Goal: Task Accomplishment & Management: Use online tool/utility

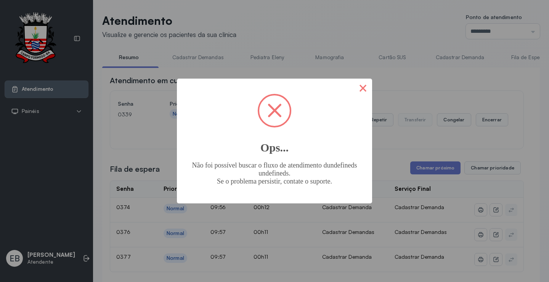
click at [365, 86] on button "×" at bounding box center [363, 87] width 18 height 18
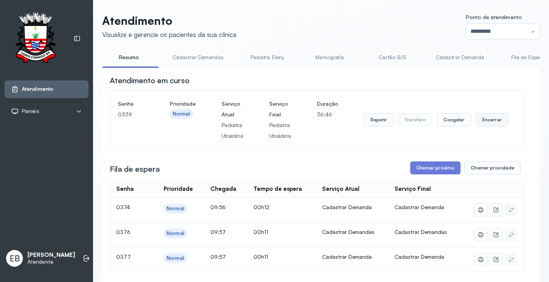
click at [488, 123] on button "Encerrar" at bounding box center [492, 119] width 32 height 13
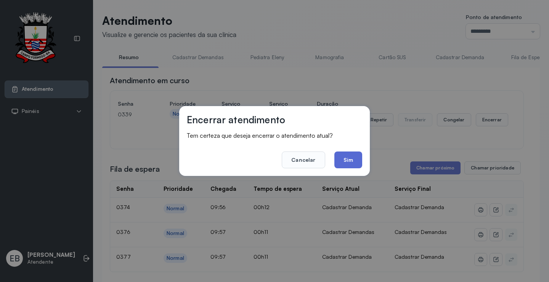
click at [353, 157] on button "Sim" at bounding box center [348, 159] width 28 height 17
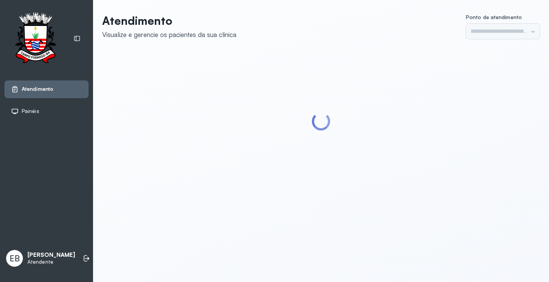
type input "*********"
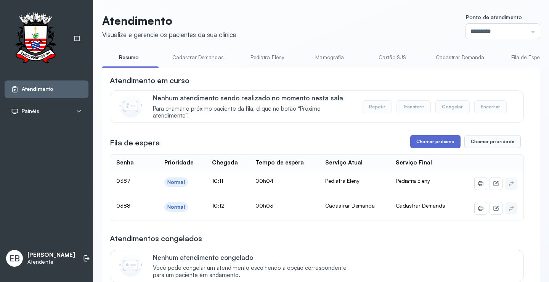
click at [441, 139] on button "Chamar próximo" at bounding box center [435, 141] width 50 height 13
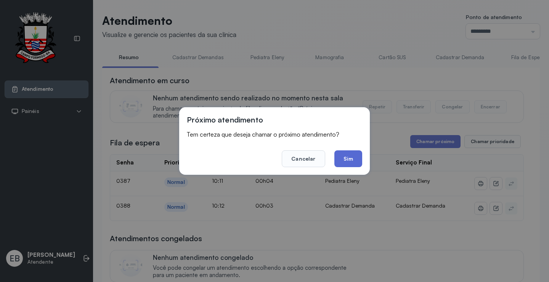
click at [348, 162] on button "Sim" at bounding box center [348, 158] width 28 height 17
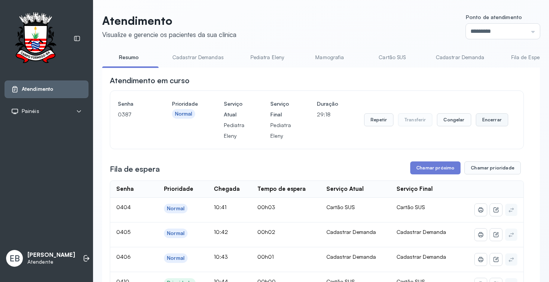
click at [482, 122] on button "Encerrar" at bounding box center [492, 119] width 32 height 13
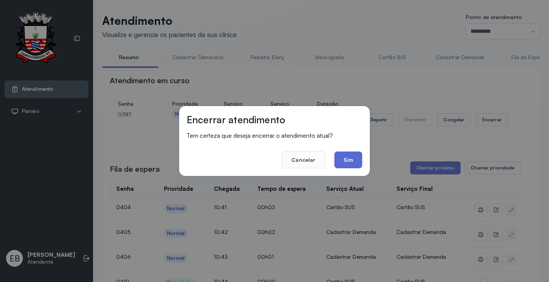
click at [346, 160] on button "Sim" at bounding box center [348, 159] width 28 height 17
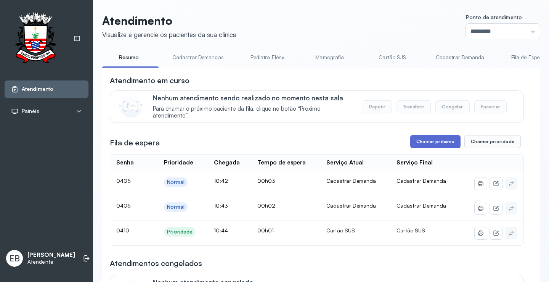
click at [426, 142] on button "Chamar próximo" at bounding box center [435, 141] width 50 height 13
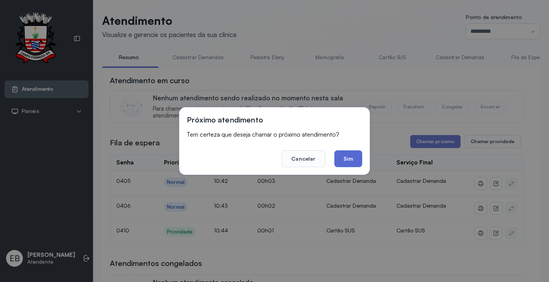
click at [356, 160] on button "Sim" at bounding box center [348, 158] width 28 height 17
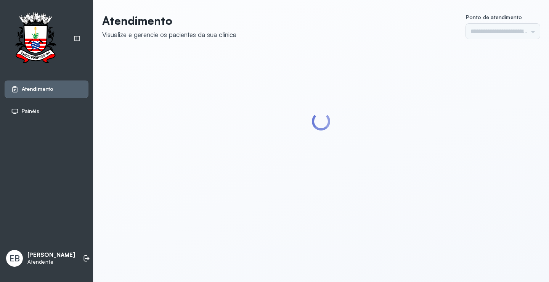
type input "*********"
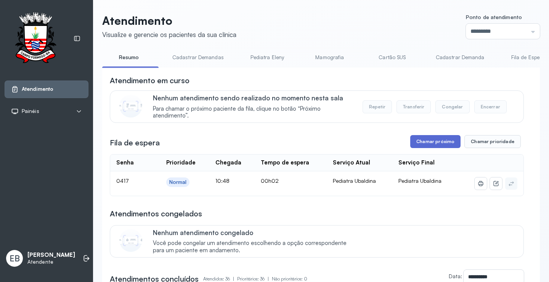
click at [421, 137] on button "Chamar próximo" at bounding box center [435, 141] width 50 height 13
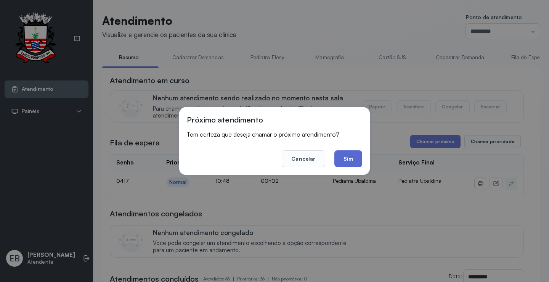
click at [356, 158] on button "Sim" at bounding box center [348, 158] width 28 height 17
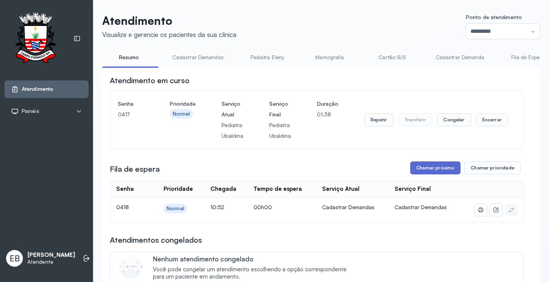
click at [432, 173] on button "Chamar próximo" at bounding box center [435, 167] width 50 height 13
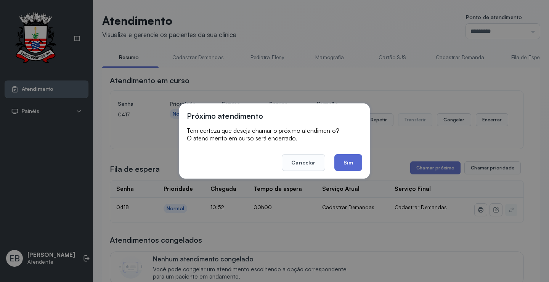
click at [351, 167] on button "Sim" at bounding box center [348, 162] width 28 height 17
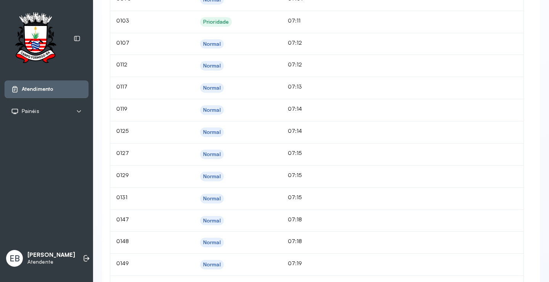
scroll to position [533, 0]
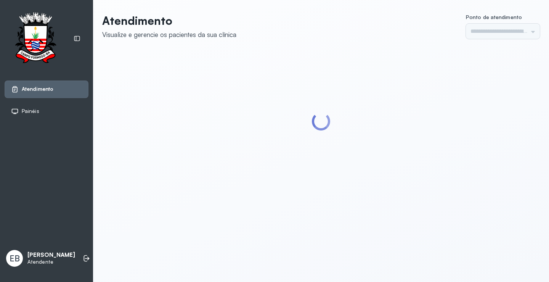
type input "*********"
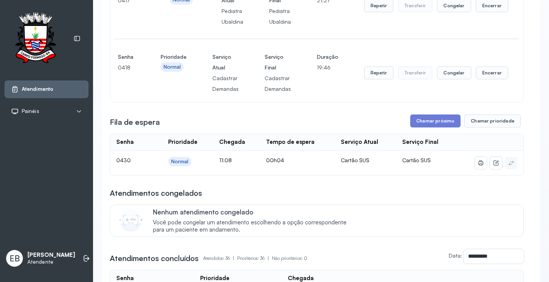
scroll to position [114, 0]
click at [483, 12] on button "Encerrar" at bounding box center [492, 5] width 32 height 13
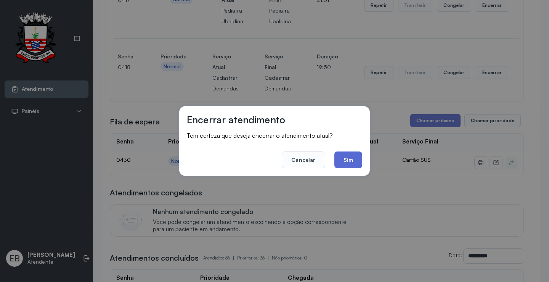
click at [351, 159] on button "Sim" at bounding box center [348, 159] width 28 height 17
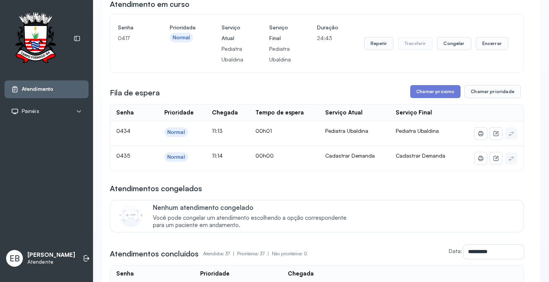
scroll to position [0, 0]
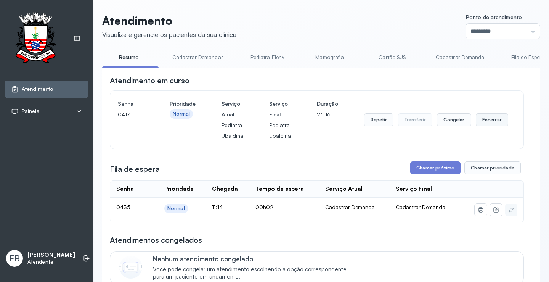
click at [488, 123] on button "Encerrar" at bounding box center [492, 119] width 32 height 13
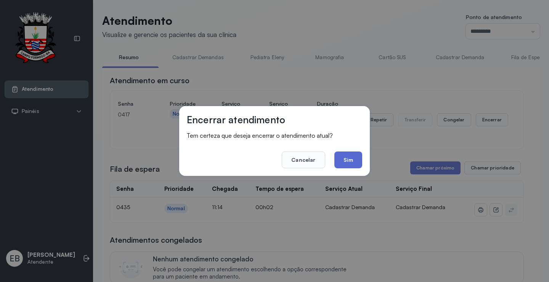
click at [339, 158] on button "Sim" at bounding box center [348, 159] width 28 height 17
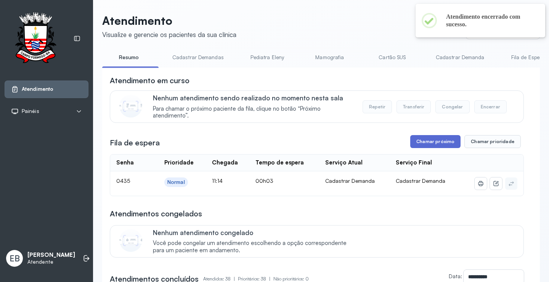
click at [432, 146] on button "Chamar próximo" at bounding box center [435, 141] width 50 height 13
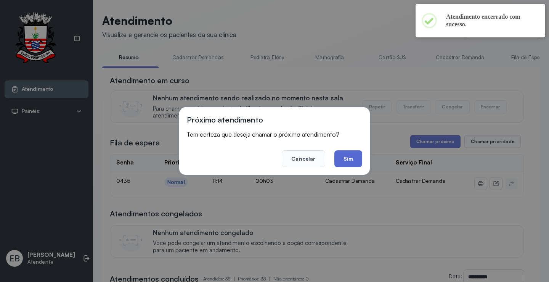
click at [347, 158] on button "Sim" at bounding box center [348, 158] width 28 height 17
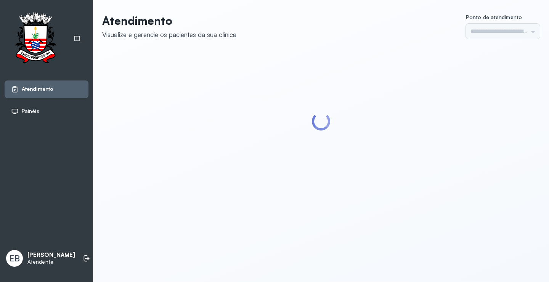
type input "*********"
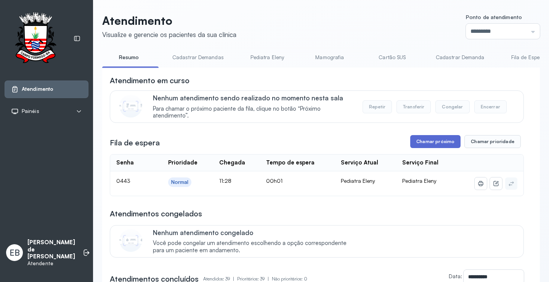
click at [446, 139] on button "Chamar próximo" at bounding box center [435, 141] width 50 height 13
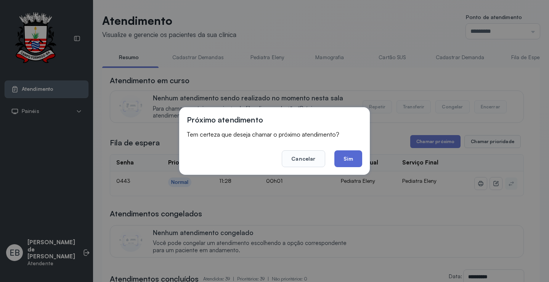
click at [355, 157] on button "Sim" at bounding box center [348, 158] width 28 height 17
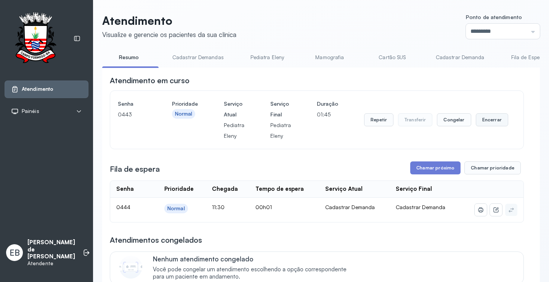
click at [478, 118] on button "Encerrar" at bounding box center [492, 119] width 32 height 13
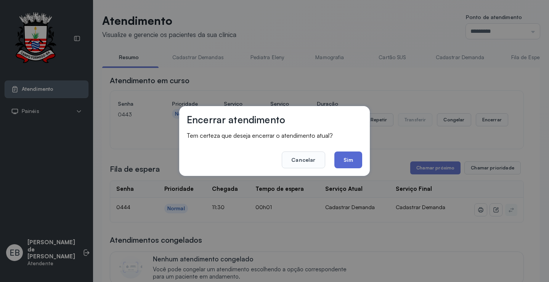
click at [347, 164] on button "Sim" at bounding box center [348, 159] width 28 height 17
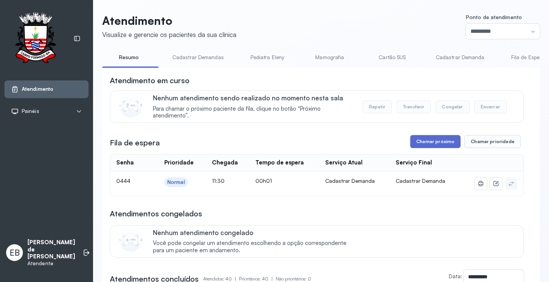
click at [434, 144] on button "Chamar próximo" at bounding box center [435, 141] width 50 height 13
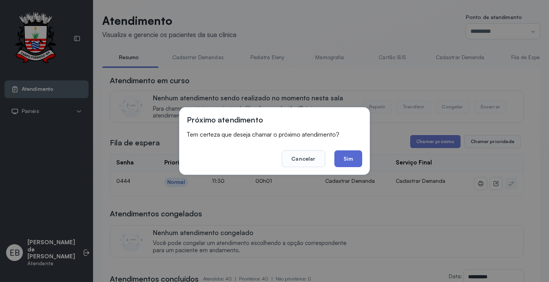
click at [356, 157] on button "Sim" at bounding box center [348, 158] width 28 height 17
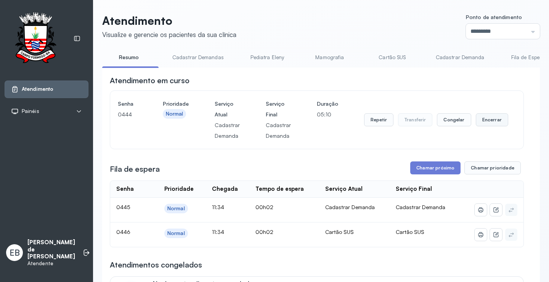
click at [495, 121] on button "Encerrar" at bounding box center [492, 119] width 32 height 13
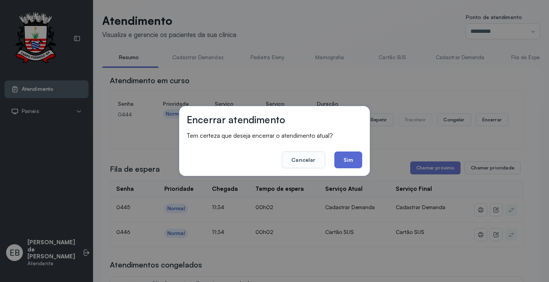
click at [351, 159] on button "Sim" at bounding box center [348, 159] width 28 height 17
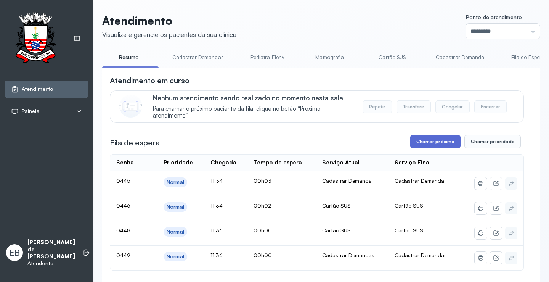
click at [440, 144] on button "Chamar próximo" at bounding box center [435, 141] width 50 height 13
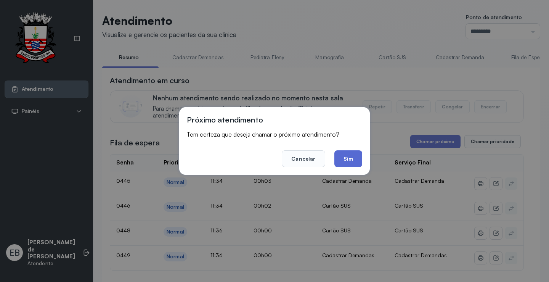
click at [348, 158] on button "Sim" at bounding box center [348, 158] width 28 height 17
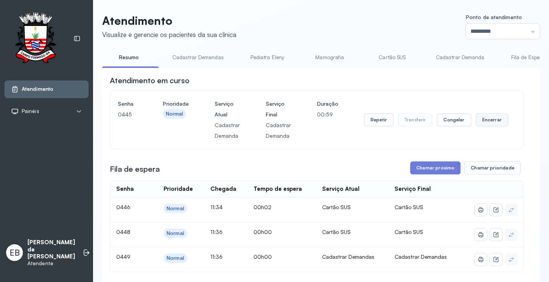
click at [493, 122] on button "Encerrar" at bounding box center [492, 119] width 32 height 13
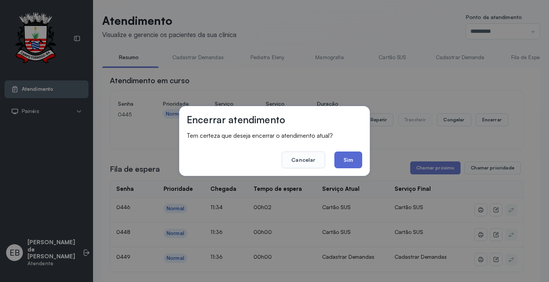
click at [344, 162] on button "Sim" at bounding box center [348, 159] width 28 height 17
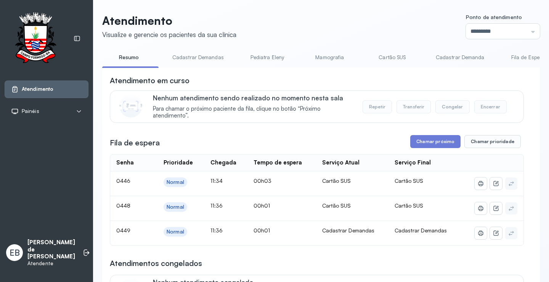
click at [226, 59] on link "Cadastrar Demandas" at bounding box center [198, 57] width 67 height 13
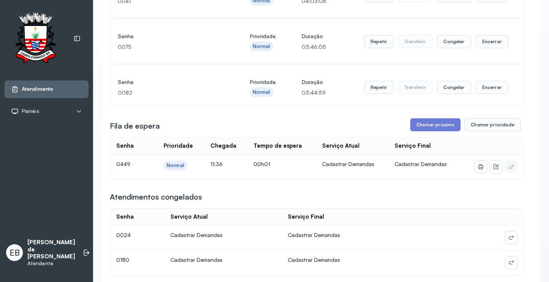
scroll to position [114, 0]
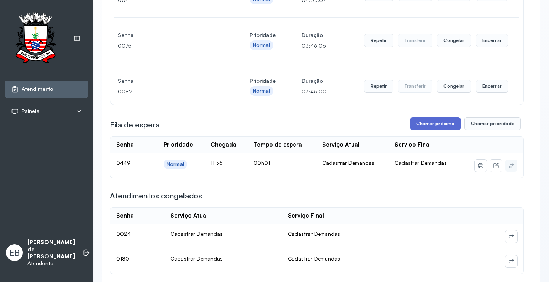
click at [427, 126] on button "Chamar próximo" at bounding box center [435, 123] width 50 height 13
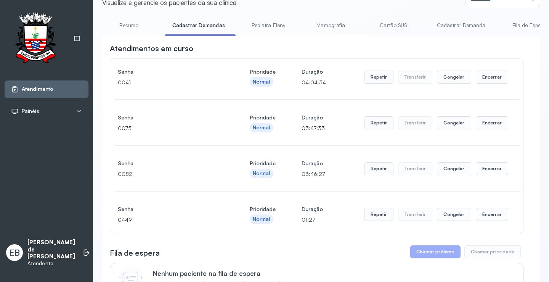
scroll to position [0, 0]
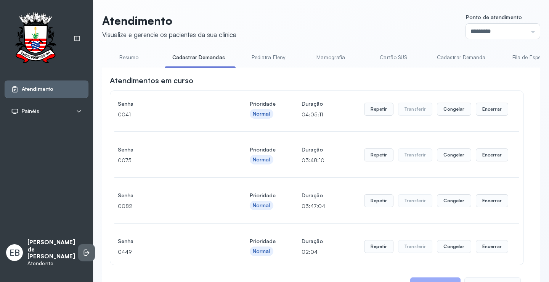
click at [85, 254] on icon at bounding box center [87, 252] width 5 height 3
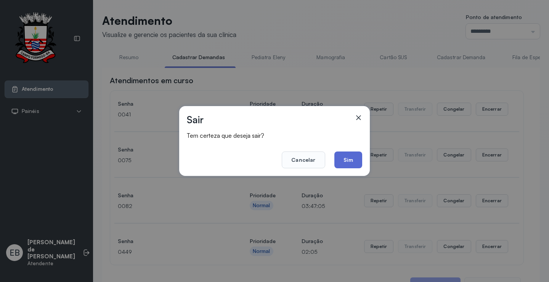
click at [348, 160] on button "Sim" at bounding box center [348, 159] width 28 height 17
